Goal: Feedback & Contribution: Contribute content

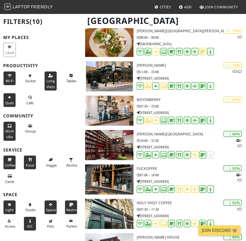
scroll to position [358, 0]
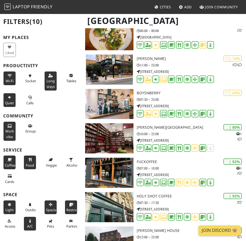
click at [215, 230] on link "Join Discord 👾" at bounding box center [220, 231] width 42 height 10
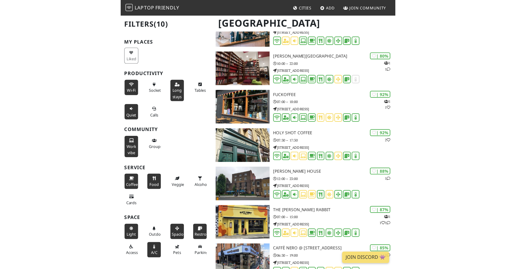
scroll to position [436, 0]
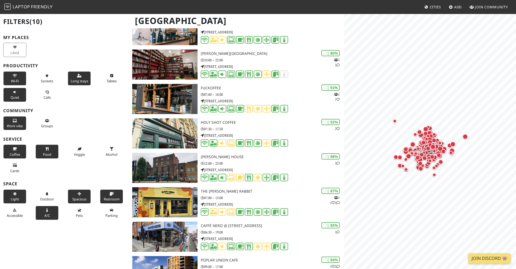
click at [246, 8] on nav "Laptop Friendly Cities Add Join Community" at bounding box center [258, 7] width 516 height 14
click at [246, 7] on span "Cities" at bounding box center [435, 7] width 11 height 5
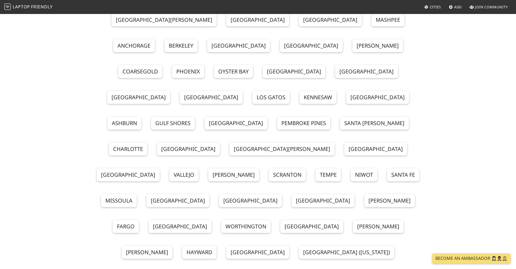
scroll to position [277, 0]
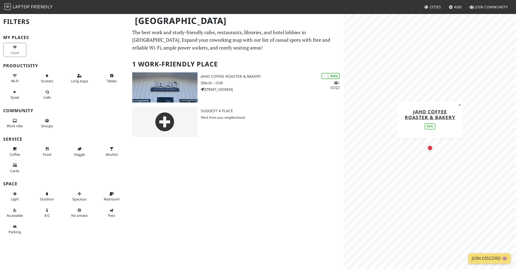
click at [430, 148] on div "Map marker" at bounding box center [430, 147] width 5 height 5
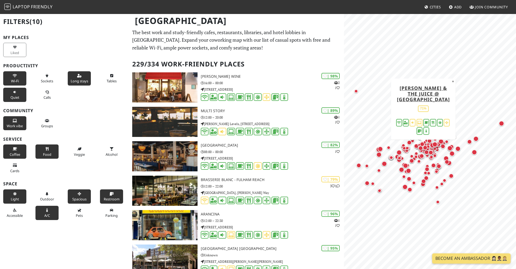
scroll to position [988, 0]
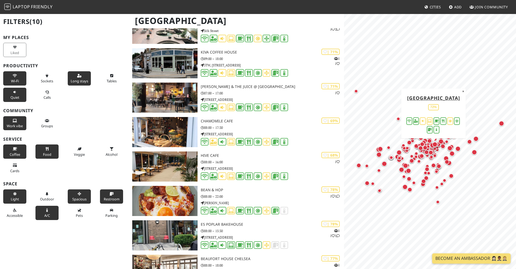
click at [435, 8] on span "Cities" at bounding box center [435, 7] width 11 height 5
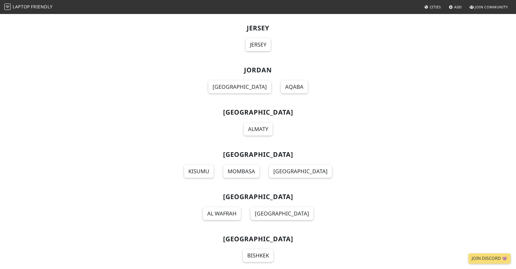
scroll to position [3798, 0]
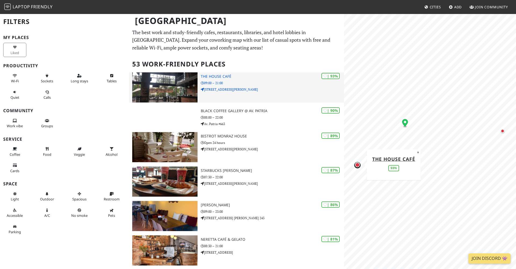
click at [163, 77] on img at bounding box center [164, 87] width 65 height 30
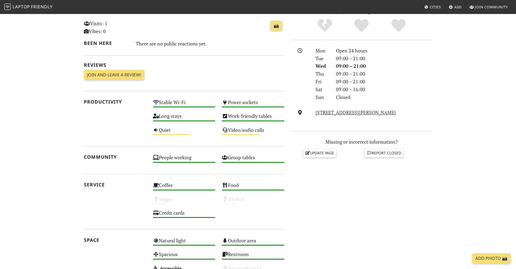
scroll to position [125, 0]
click at [105, 71] on link "Join and leave a review!" at bounding box center [114, 74] width 61 height 10
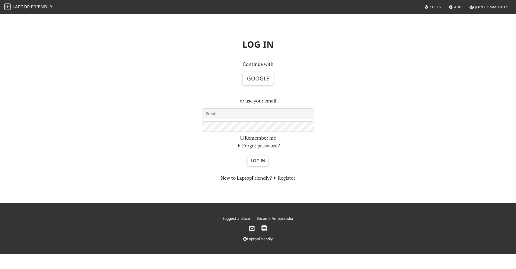
click at [34, 10] on span "Friendly" at bounding box center [42, 7] width 22 height 6
click at [32, 7] on span "Friendly" at bounding box center [42, 7] width 22 height 6
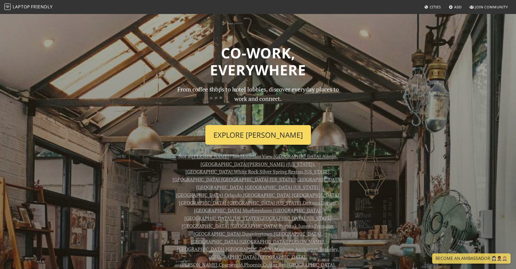
click at [257, 137] on link "Explore Maynard" at bounding box center [259, 135] width 106 height 20
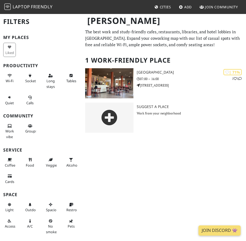
click at [37, 6] on span "Friendly" at bounding box center [42, 7] width 22 height 6
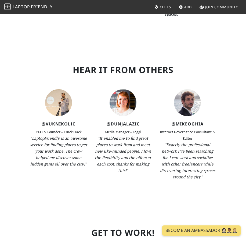
scroll to position [879, 0]
click at [185, 6] on span "Add" at bounding box center [189, 7] width 8 height 5
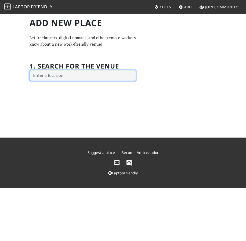
click at [63, 77] on input "text" at bounding box center [83, 75] width 107 height 11
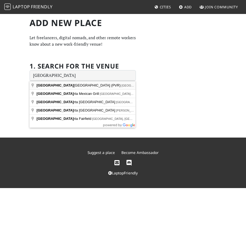
type input "Puerto Vallarta International Airport (PVR), Boulevard Francisco Medina Ascenci…"
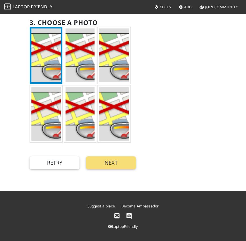
scroll to position [154, 0]
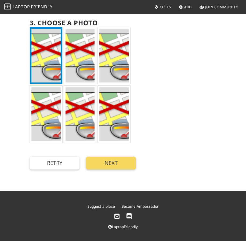
click at [110, 160] on button "Next" at bounding box center [111, 163] width 50 height 13
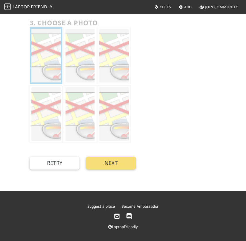
scroll to position [0, 0]
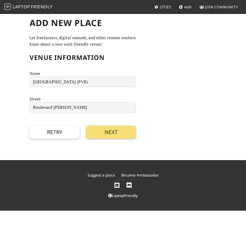
click at [187, 6] on span "Add" at bounding box center [189, 7] width 8 height 5
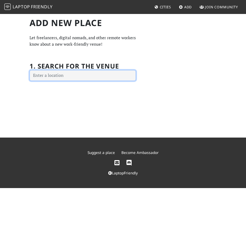
click at [83, 79] on input "text" at bounding box center [83, 75] width 107 height 11
type input "Puerto Vallarta International Airport (PVR), Blvd. Francisco Medina Ascencio 79…"
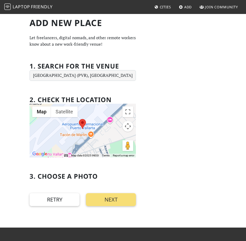
click at [164, 7] on span "Cities" at bounding box center [165, 7] width 11 height 5
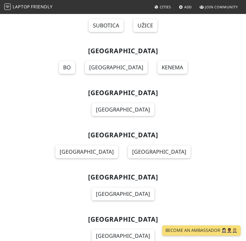
scroll to position [9057, 0]
